Goal: Use online tool/utility: Use online tool/utility

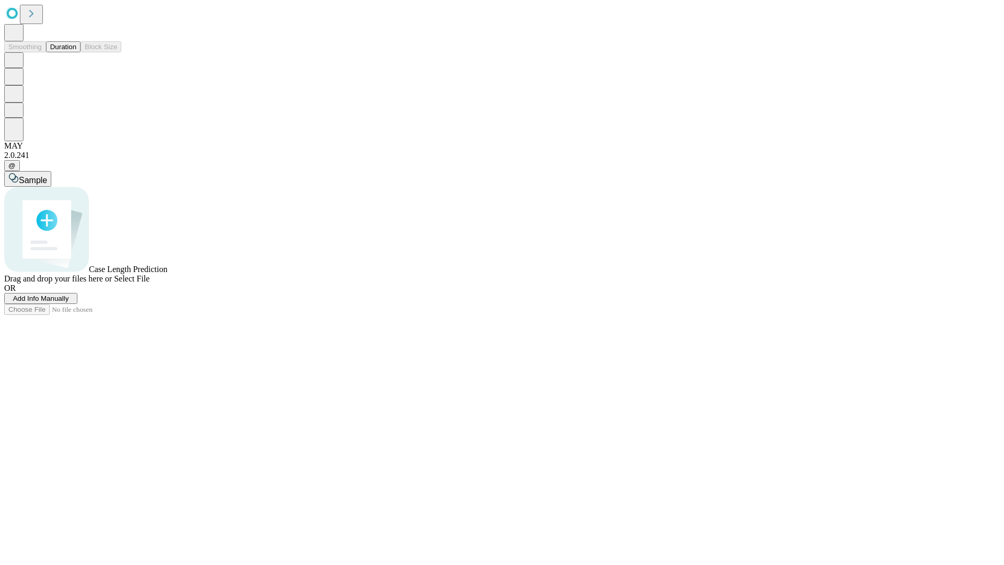
click at [76, 52] on button "Duration" at bounding box center [63, 46] width 35 height 11
click at [150, 283] on span "Select File" at bounding box center [132, 278] width 36 height 9
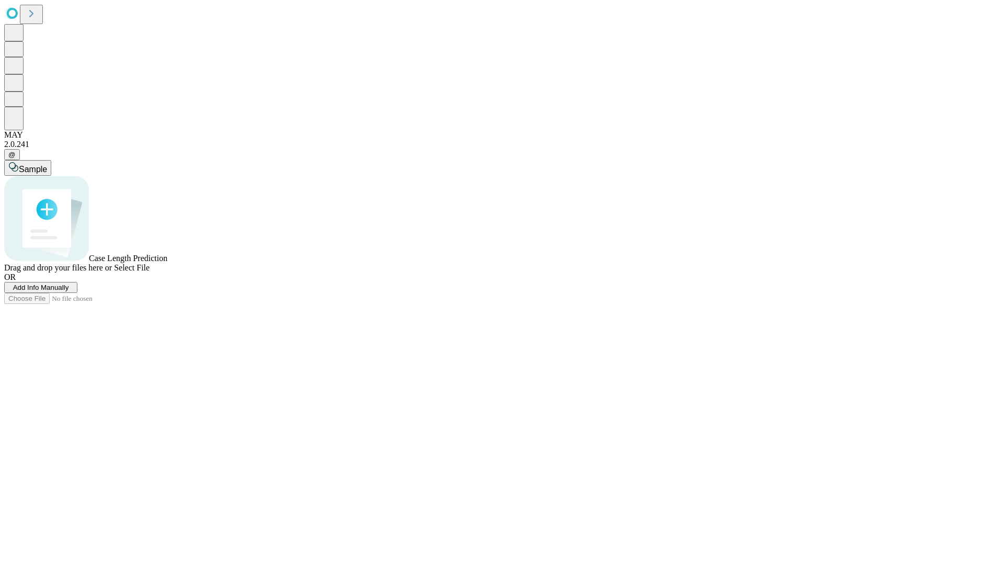
click at [150, 272] on span "Select File" at bounding box center [132, 267] width 36 height 9
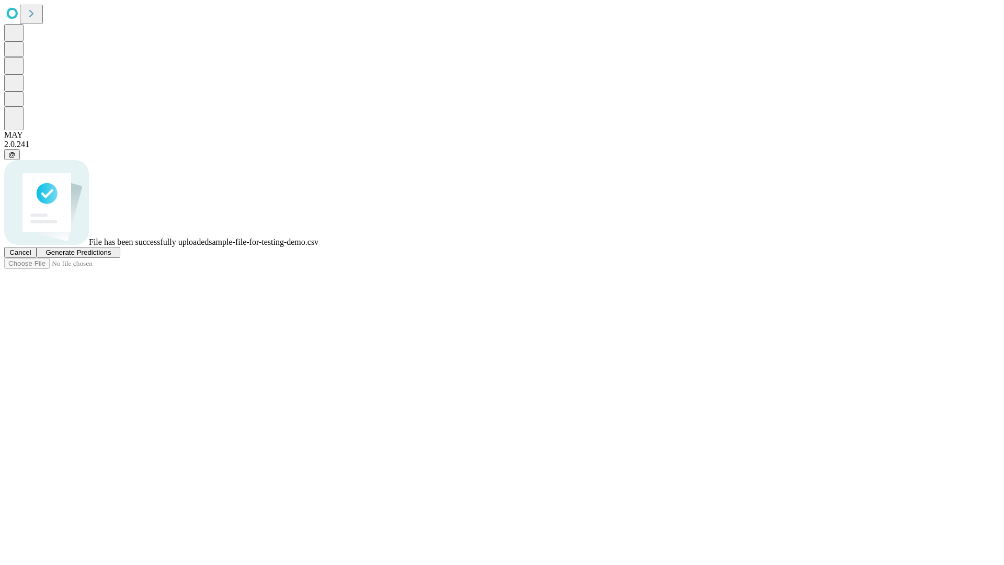
click at [111, 256] on span "Generate Predictions" at bounding box center [77, 252] width 65 height 8
